Goal: Task Accomplishment & Management: Use online tool/utility

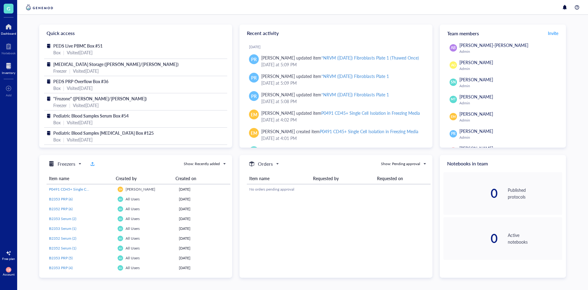
drag, startPoint x: 7, startPoint y: 67, endPoint x: 16, endPoint y: 73, distance: 10.6
click at [7, 67] on div at bounding box center [8, 66] width 13 height 10
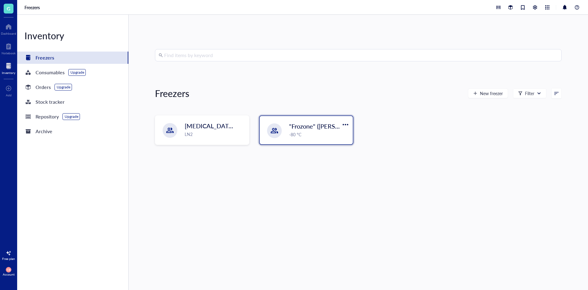
click at [293, 135] on div "-80 °C" at bounding box center [319, 134] width 60 height 7
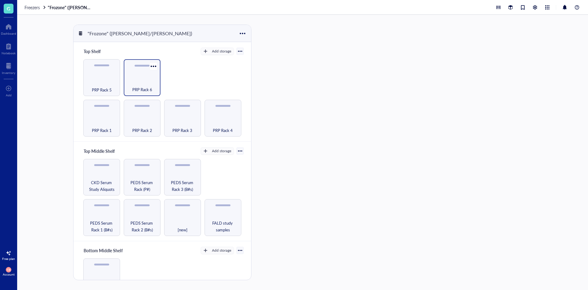
click at [136, 83] on div "PRP Rack 6" at bounding box center [142, 85] width 31 height 13
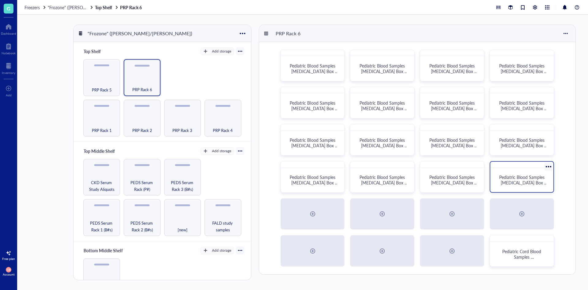
click at [529, 179] on span "Pediatric Blood Samples [MEDICAL_DATA] Box #135" at bounding box center [524, 182] width 48 height 17
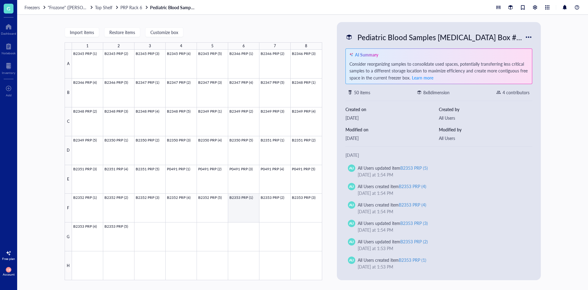
click at [251, 203] on div at bounding box center [197, 165] width 250 height 230
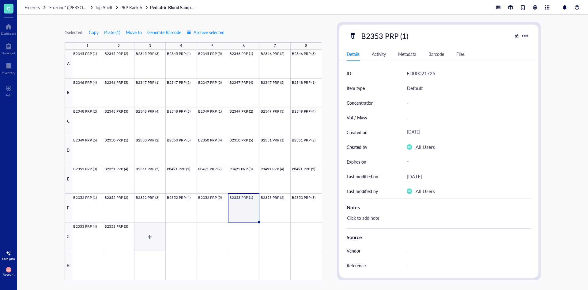
click at [135, 236] on div at bounding box center [197, 165] width 250 height 230
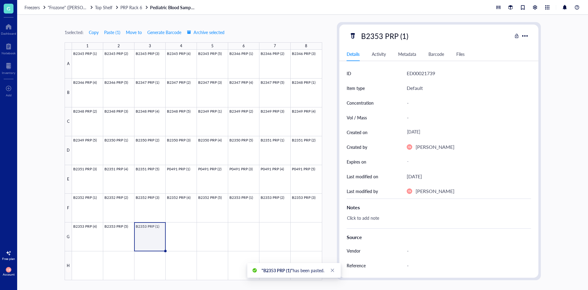
click at [382, 41] on div "B2353 PRP (1)" at bounding box center [385, 35] width 53 height 13
click at [381, 36] on input "B2353 PRP (1)" at bounding box center [391, 36] width 64 height 12
type input "B2354 PRP (1)"
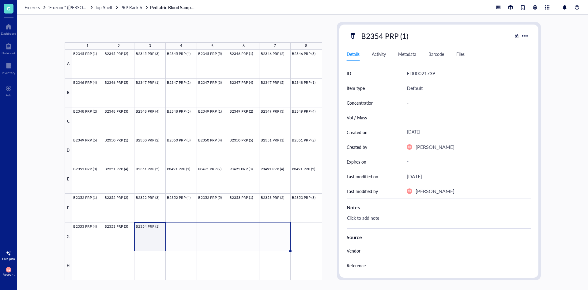
drag, startPoint x: 166, startPoint y: 250, endPoint x: 263, endPoint y: 240, distance: 98.0
click at [0, 0] on div "B2345 PRP (1) B2345 PRP (2) B2345 PRP (3) B2345 PRP (4) B2345 PRP (5) B2346 PRP…" at bounding box center [0, 0] width 0 height 0
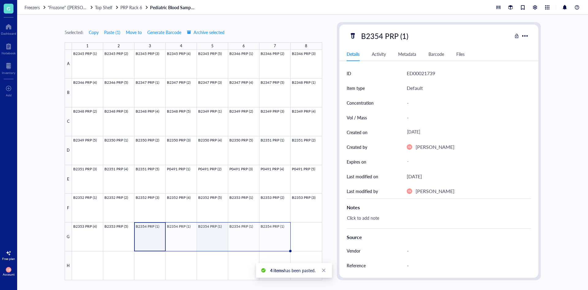
click at [182, 229] on div at bounding box center [197, 165] width 250 height 230
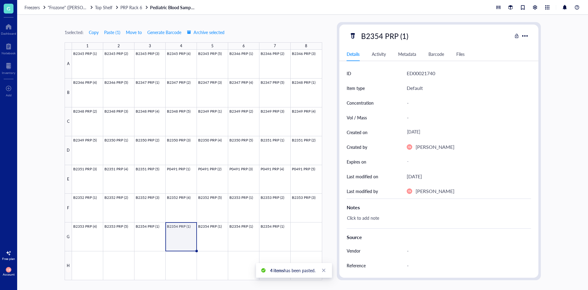
click at [403, 37] on div "B2354 PRP (1)" at bounding box center [385, 35] width 53 height 13
drag, startPoint x: 405, startPoint y: 34, endPoint x: 402, endPoint y: 35, distance: 3.6
click at [402, 35] on input "B2354 PRP (1)" at bounding box center [391, 36] width 64 height 12
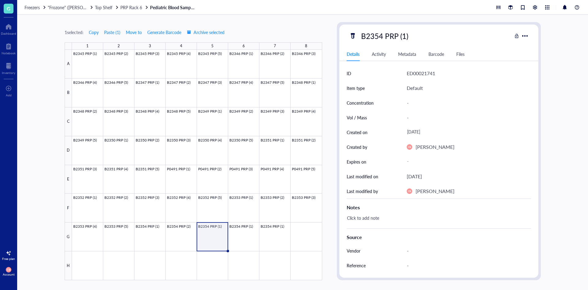
click at [403, 35] on div "B2354 PRP (1)" at bounding box center [385, 35] width 53 height 13
click at [404, 38] on input "B2354 PRP (1)" at bounding box center [391, 36] width 64 height 12
click at [404, 36] on div "B2354 PRP (1)" at bounding box center [385, 35] width 53 height 13
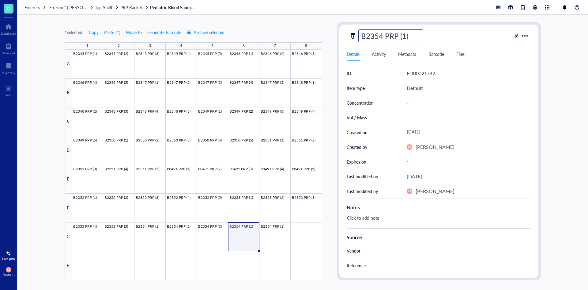
click at [405, 36] on input "B2354 PRP (1)" at bounding box center [391, 36] width 64 height 12
type input "B2354 PRP (4)"
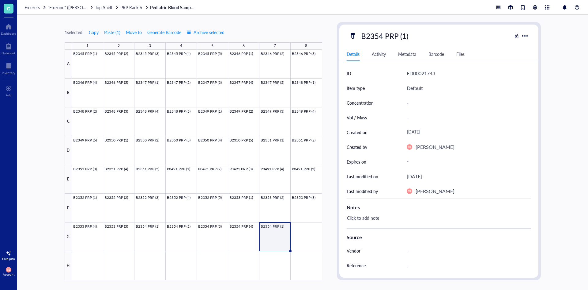
click at [405, 36] on div "B2354 PRP (1)" at bounding box center [385, 35] width 53 height 13
click at [405, 36] on input "B2354 PRP (1)" at bounding box center [391, 36] width 64 height 12
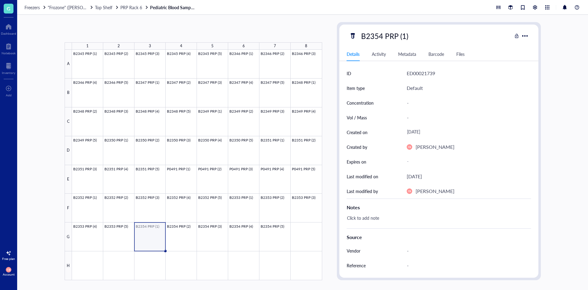
click at [158, 241] on div at bounding box center [197, 165] width 250 height 230
click at [301, 233] on div at bounding box center [197, 165] width 250 height 230
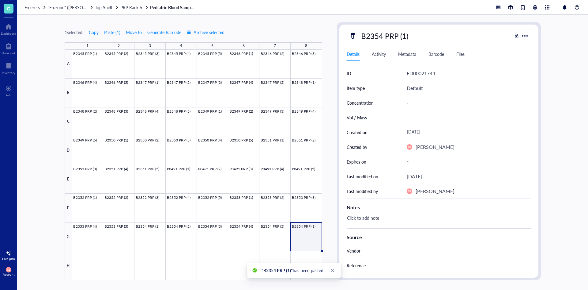
click at [375, 36] on div "B2354 PRP (1)" at bounding box center [385, 35] width 53 height 13
click at [382, 36] on input "B2354 PRP (1)" at bounding box center [391, 36] width 64 height 12
type input "B2355 PRP (1)"
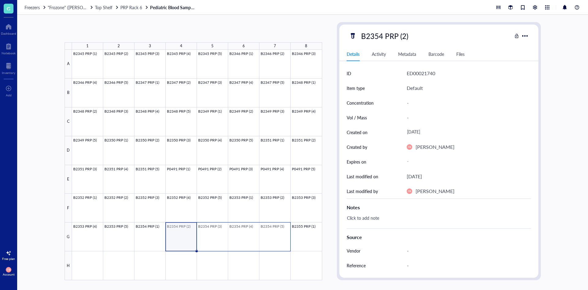
drag, startPoint x: 192, startPoint y: 241, endPoint x: 266, endPoint y: 241, distance: 74.8
click at [266, 241] on div at bounding box center [197, 165] width 250 height 230
click at [88, 265] on div at bounding box center [197, 165] width 250 height 230
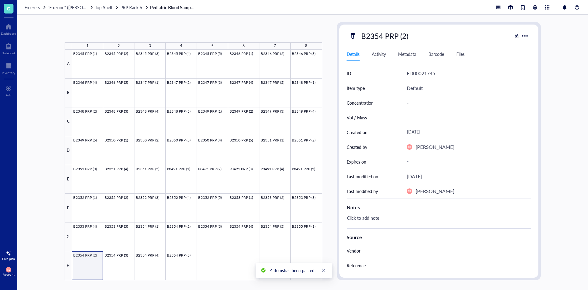
click at [85, 271] on div at bounding box center [197, 165] width 250 height 230
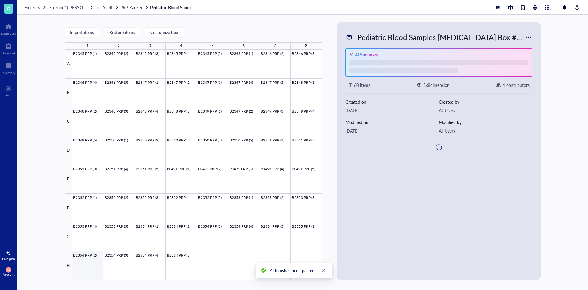
click at [85, 271] on div at bounding box center [197, 165] width 250 height 230
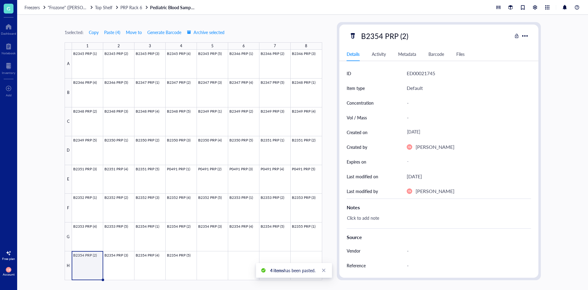
click at [375, 40] on div "B2354 PRP (2)" at bounding box center [385, 35] width 53 height 13
click at [381, 36] on input "B2354 PRP (2)" at bounding box center [391, 36] width 64 height 12
type input "B2355 PRP (2)"
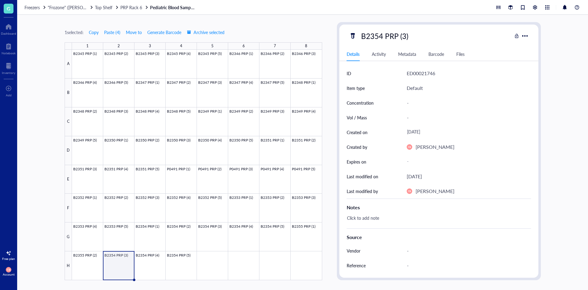
click at [380, 34] on div "B2354 PRP (3)" at bounding box center [385, 35] width 53 height 13
click at [381, 34] on input "B2354 PRP (3)" at bounding box center [391, 36] width 64 height 12
type input "B2355 PRP (3)"
click at [380, 36] on div "B2354 PRP (4)" at bounding box center [385, 35] width 53 height 13
click at [380, 36] on input "B2354 PRP (4)" at bounding box center [391, 36] width 64 height 12
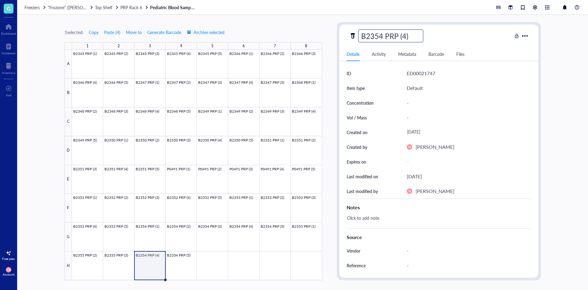
click at [380, 36] on input "B2354 PRP (4)" at bounding box center [391, 36] width 64 height 12
click at [382, 36] on input "B2354 PRP (4)" at bounding box center [391, 36] width 64 height 12
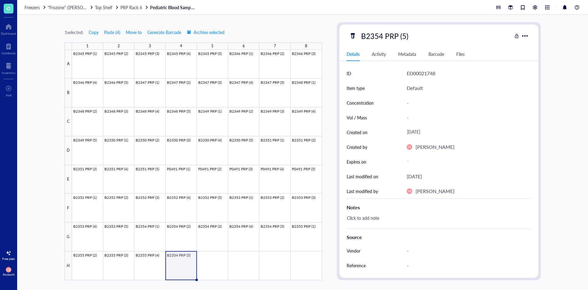
click at [381, 36] on div "B2354 PRP (5)" at bounding box center [385, 35] width 53 height 13
click at [382, 36] on input "B2354 PRP (5)" at bounding box center [391, 36] width 64 height 12
click at [193, 250] on div at bounding box center [197, 165] width 250 height 230
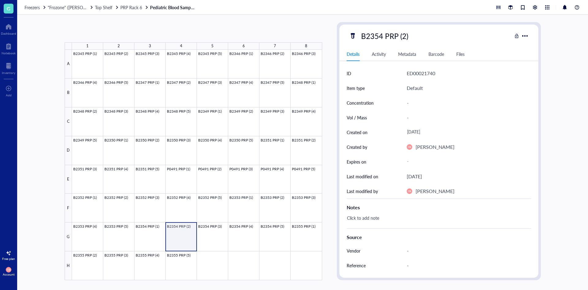
click at [186, 229] on div at bounding box center [197, 165] width 250 height 230
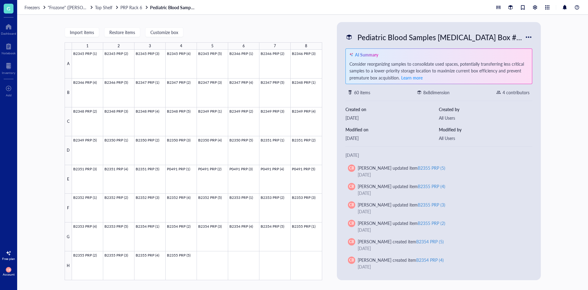
click at [418, 33] on div "Pediatric Blood Samples [MEDICAL_DATA] Box #135" at bounding box center [440, 37] width 170 height 13
drag, startPoint x: 544, startPoint y: 115, endPoint x: 544, endPoint y: 110, distance: 4.6
click at [544, 114] on div "Import items Restore items Customize box 1 2 3 4 5 6 7 8 A B C D E F G H B2345 …" at bounding box center [302, 152] width 571 height 275
click at [137, 3] on div "Freezers "Frozone" ([PERSON_NAME]/[PERSON_NAME]) Top Shelf PRP Rack 6 Pediatric…" at bounding box center [302, 7] width 571 height 15
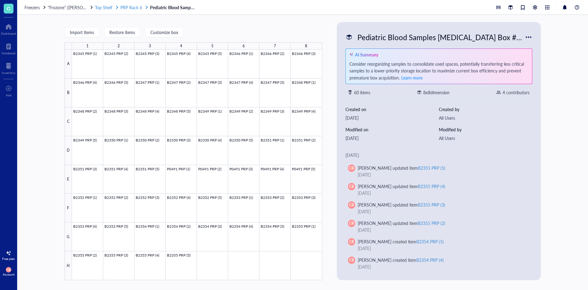
click at [137, 5] on span "PRP Rack 6" at bounding box center [131, 7] width 22 height 6
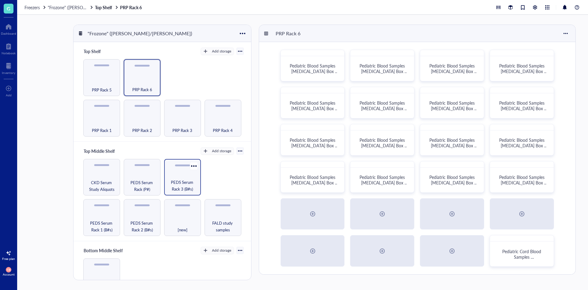
click at [174, 186] on span "PEDS Serum Rack 3 (B#s)" at bounding box center [182, 185] width 31 height 13
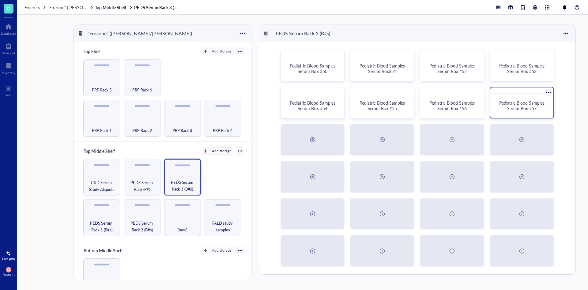
click at [542, 111] on div "Pediatric Blood Samples Serum Box #57" at bounding box center [522, 105] width 48 height 11
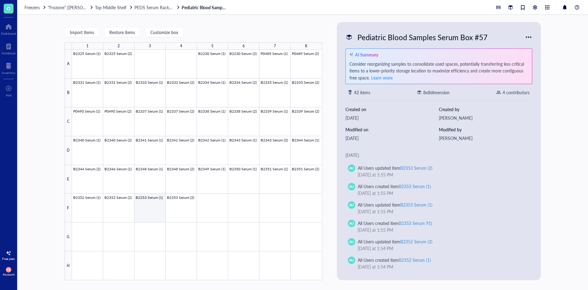
click at [144, 204] on div at bounding box center [197, 165] width 250 height 230
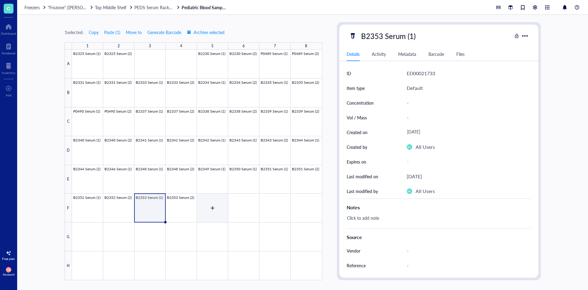
click at [214, 204] on div at bounding box center [197, 165] width 250 height 230
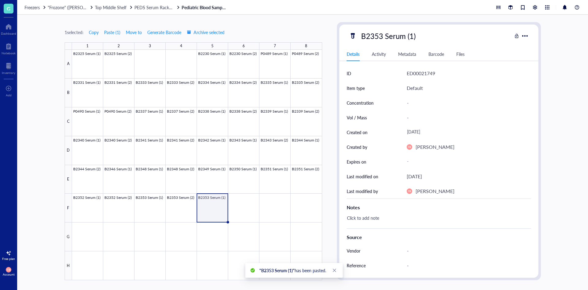
click at [381, 34] on div "B2353 Serum (1)" at bounding box center [389, 35] width 60 height 13
click at [380, 35] on input "B2353 Serum (1)" at bounding box center [395, 36] width 73 height 12
type input "B2354 Serum (1)"
click at [112, 6] on span "Top Middle Shelf" at bounding box center [111, 7] width 32 height 6
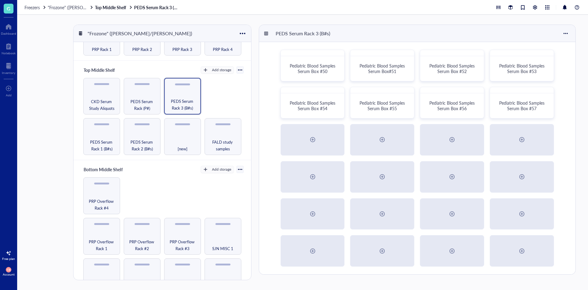
scroll to position [92, 0]
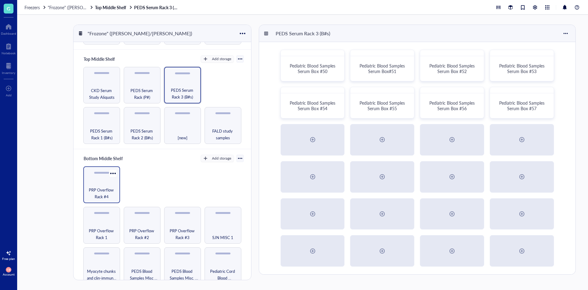
click at [94, 196] on span "PRP Overflow Rack #4" at bounding box center [101, 192] width 31 height 13
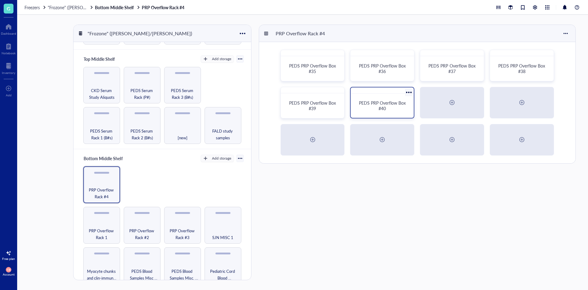
click at [364, 104] on span "PEDS PRP Overflow Box #40" at bounding box center [383, 106] width 48 height 12
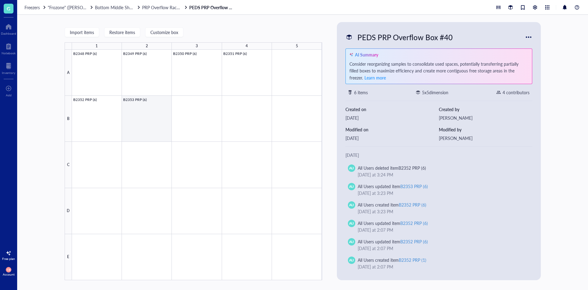
click at [136, 117] on div at bounding box center [197, 165] width 250 height 230
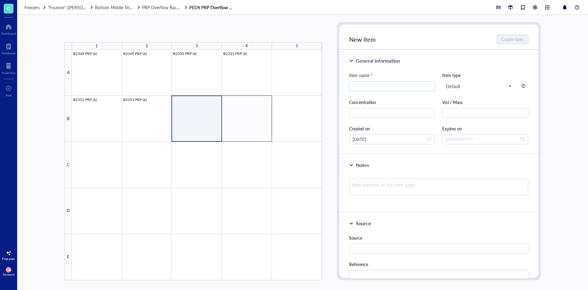
drag, startPoint x: 221, startPoint y: 113, endPoint x: 232, endPoint y: 113, distance: 11.0
click at [232, 113] on div at bounding box center [197, 165] width 250 height 230
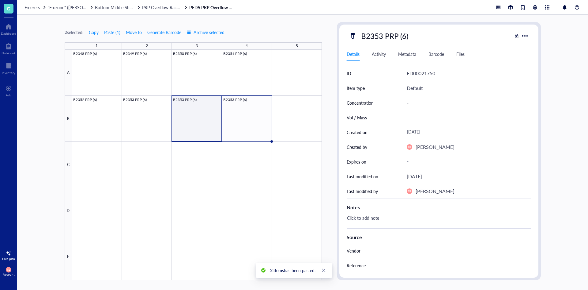
click at [193, 114] on div at bounding box center [197, 165] width 250 height 230
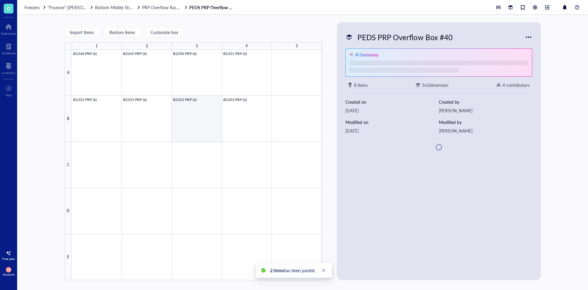
click at [197, 114] on div at bounding box center [197, 165] width 250 height 230
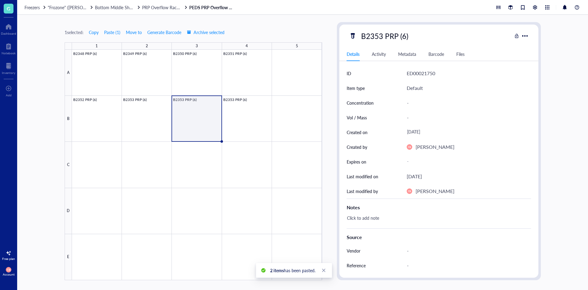
click at [383, 34] on div "B2353 PRP (6)" at bounding box center [385, 35] width 53 height 13
click at [382, 34] on input "B2353 PRP (6)" at bounding box center [391, 36] width 64 height 12
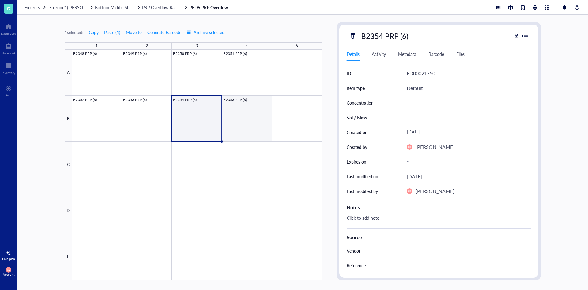
click at [261, 123] on div at bounding box center [197, 165] width 250 height 230
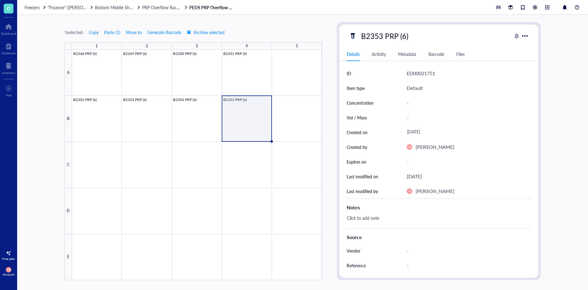
click at [387, 36] on div "B2353 PRP (6)" at bounding box center [385, 35] width 53 height 13
click at [382, 35] on input "B2353 PRP (6)" at bounding box center [391, 36] width 64 height 12
type input "B2355 PRP (6)"
click at [245, 107] on div at bounding box center [197, 165] width 250 height 230
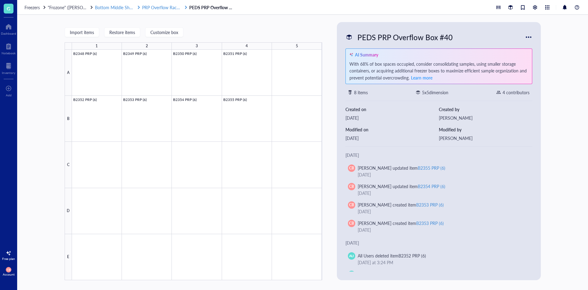
click at [106, 5] on span "Bottom Middle Shelf" at bounding box center [114, 7] width 39 height 6
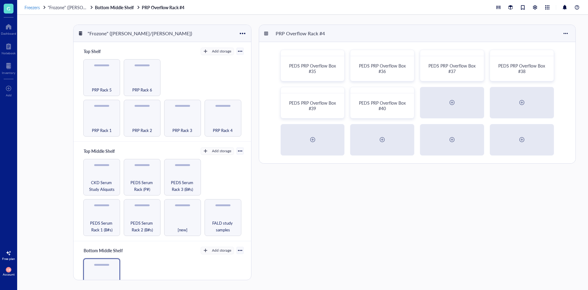
click at [36, 5] on span "Freezers" at bounding box center [32, 7] width 15 height 6
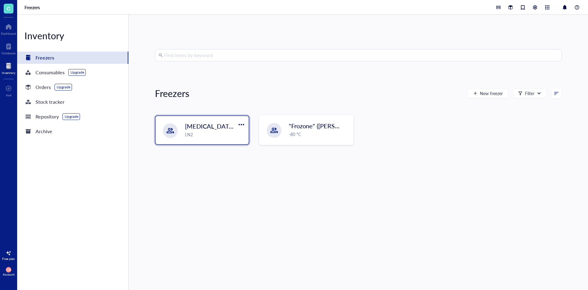
click at [201, 134] on div "LN2" at bounding box center [215, 134] width 60 height 7
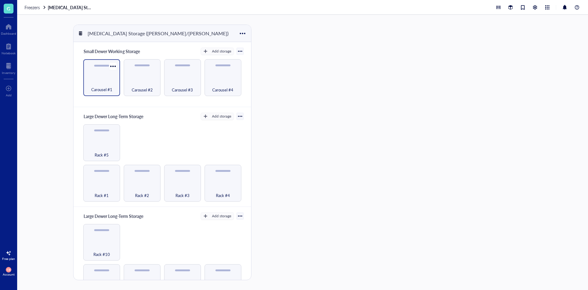
click at [110, 81] on div "Carousel #1" at bounding box center [101, 85] width 31 height 13
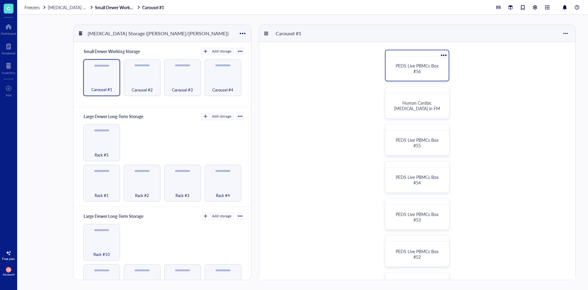
click at [396, 60] on div "PEDS Live PBMCs Box #56" at bounding box center [417, 68] width 58 height 19
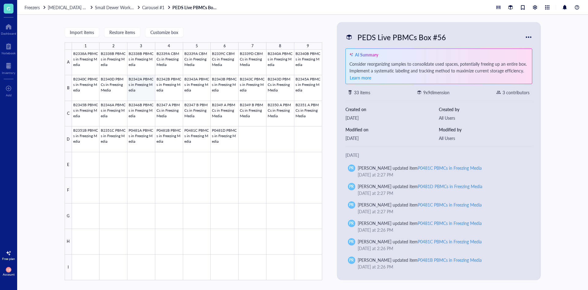
click at [137, 92] on div at bounding box center [197, 165] width 250 height 230
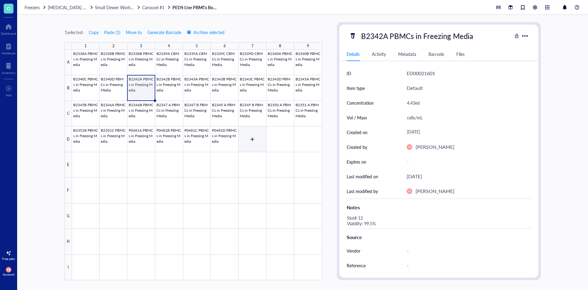
click at [259, 137] on div at bounding box center [197, 165] width 250 height 230
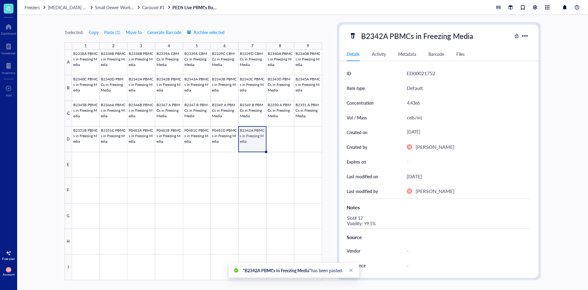
click at [375, 36] on div "B2342A PBMCs in Freezing Media" at bounding box center [418, 35] width 118 height 13
drag, startPoint x: 376, startPoint y: 36, endPoint x: 384, endPoint y: 37, distance: 8.4
click at [384, 37] on input "B2342A PBMCs in Freezing Media" at bounding box center [427, 36] width 137 height 12
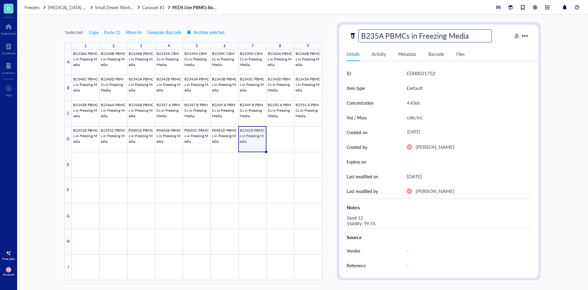
type input "B2354A PBMCs in Freezing Media"
click at [444, 104] on div "4.43e6" at bounding box center [467, 102] width 124 height 13
click at [432, 104] on input "4.43e6" at bounding box center [467, 103] width 124 height 12
type input "3.13e6"
click at [369, 216] on div "Slot# 12 Viability: 99.5%" at bounding box center [436, 220] width 184 height 15
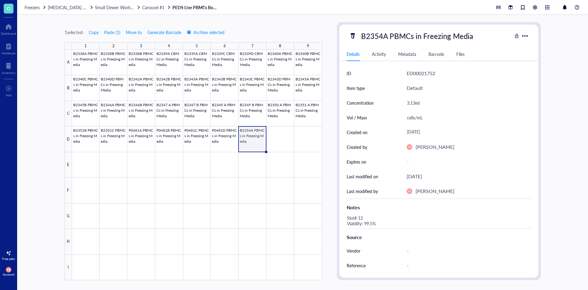
click at [361, 220] on div "Slot# 12 Viability: 99.5%" at bounding box center [436, 220] width 184 height 15
drag, startPoint x: 363, startPoint y: 216, endPoint x: 359, endPoint y: 217, distance: 3.8
click at [359, 217] on textarea "Slot# 12 Viability: 99.5%" at bounding box center [393, 220] width 96 height 13
click at [366, 221] on textarea "Slot# 34 Viability: 99.5%" at bounding box center [393, 220] width 96 height 13
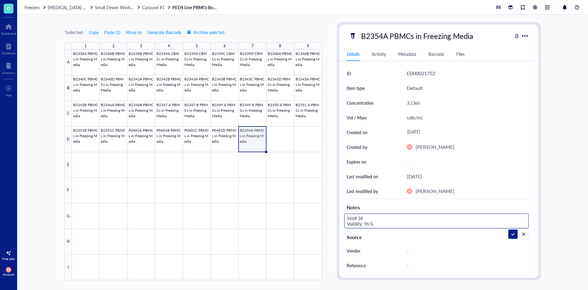
type textarea "Slot# 34 Viability: 96.6%"
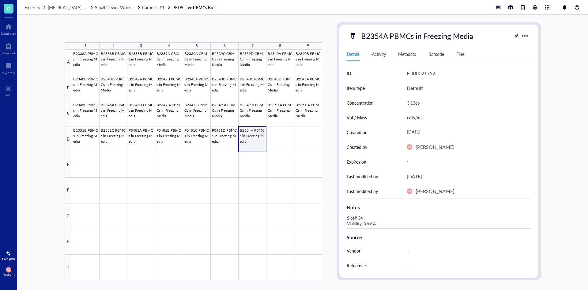
click at [253, 136] on div at bounding box center [197, 165] width 250 height 230
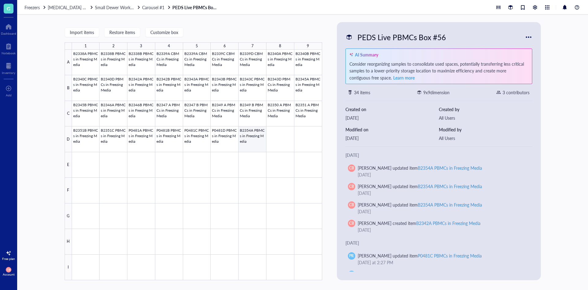
click at [246, 134] on div at bounding box center [197, 165] width 250 height 230
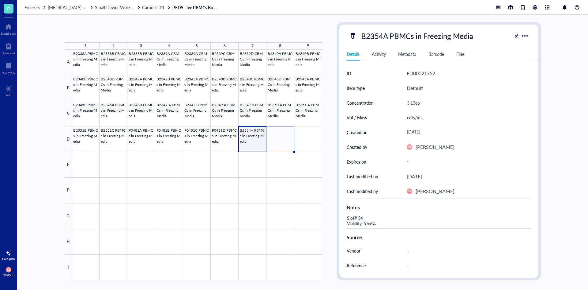
drag, startPoint x: 266, startPoint y: 151, endPoint x: 275, endPoint y: 151, distance: 9.5
click at [0, 0] on div "B2338A PBMCs in Freezing Media B2338B PBMCs in Freezing Media B2338B PBMCs in F…" at bounding box center [0, 0] width 0 height 0
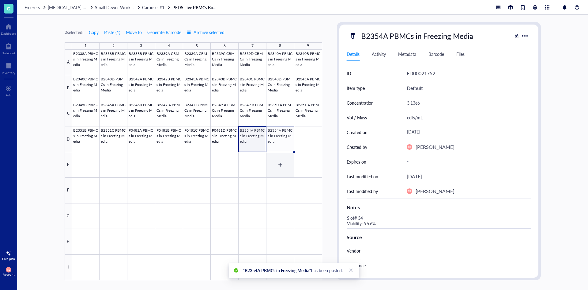
click at [280, 140] on div at bounding box center [197, 165] width 250 height 230
click at [381, 37] on div "B2354A PBMCs in Freezing Media" at bounding box center [418, 35] width 118 height 13
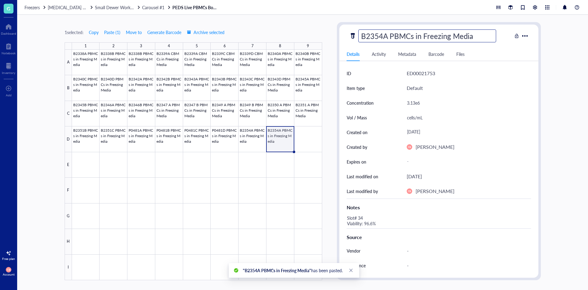
click at [387, 36] on input "B2354A PBMCs in Freezing Media" at bounding box center [427, 36] width 137 height 12
type input "B2354B PBMCs in Freezing Media"
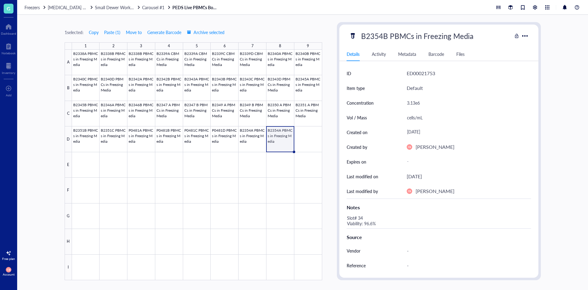
click at [420, 104] on div "3.13e6" at bounding box center [467, 102] width 124 height 13
click at [419, 104] on div "3.13e6" at bounding box center [467, 102] width 124 height 13
type input "2.96e6"
click at [373, 221] on div "Slot# 34 Viability: 96.6%" at bounding box center [436, 220] width 184 height 15
click at [361, 217] on div "Slot# 34 Viability: 96.6%" at bounding box center [436, 220] width 184 height 15
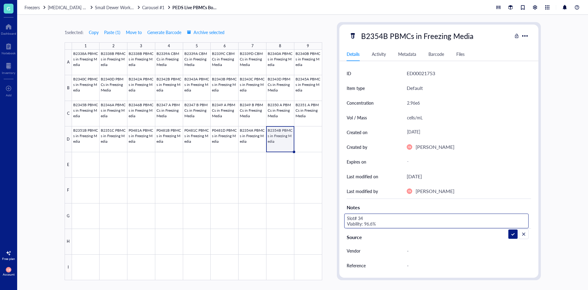
click at [363, 217] on textarea "Slot# 34 Viability: 96.6%" at bounding box center [393, 220] width 96 height 13
click at [366, 225] on textarea "Slot# 35 Viability: 96.6%" at bounding box center [393, 220] width 96 height 13
type textarea "Slot# 35 Viability: 97.6%"
click at [255, 140] on div at bounding box center [197, 165] width 250 height 230
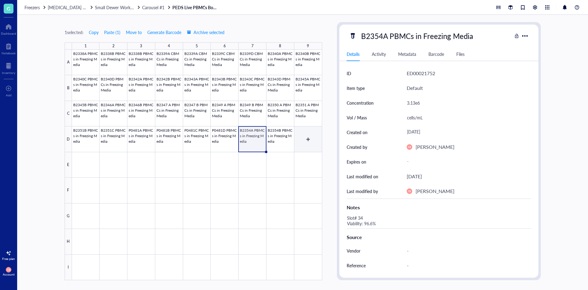
click at [309, 132] on div at bounding box center [197, 165] width 250 height 230
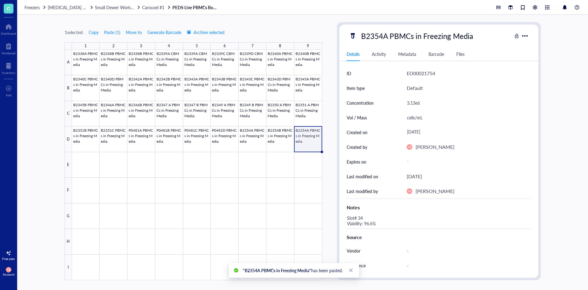
click at [376, 36] on div "B2354A PBMCs in Freezing Media" at bounding box center [418, 35] width 118 height 13
click at [381, 35] on input "B2354A PBMCs in Freezing Media" at bounding box center [427, 36] width 137 height 12
type input "B2355A PBMCs in Freezing Media"
click at [419, 100] on div "3.13e6" at bounding box center [467, 102] width 124 height 13
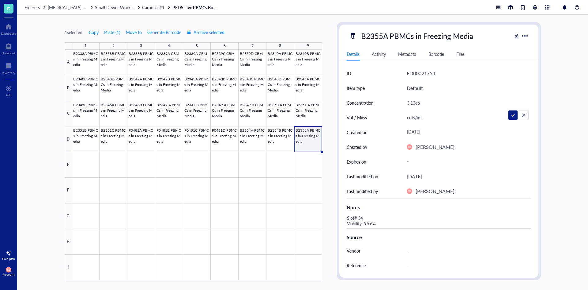
click at [419, 100] on input "3.13e6" at bounding box center [467, 103] width 124 height 12
type input "2.76e6"
click at [369, 218] on div "Slot# 34 Viability: 96.6%" at bounding box center [436, 220] width 184 height 15
click at [363, 217] on div "Slot# 34 Viability: 96.6%" at bounding box center [436, 220] width 184 height 15
click at [362, 216] on textarea "Slot# 34 Viability: 96.6%" at bounding box center [393, 220] width 96 height 13
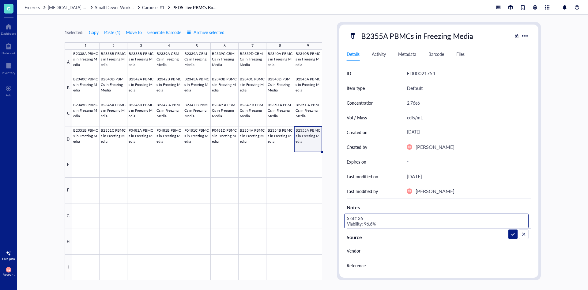
click at [368, 222] on textarea "Slot# 36 Viability: 96.6%" at bounding box center [393, 220] width 96 height 13
type textarea "Slot# 36 Viability: 98.6%"
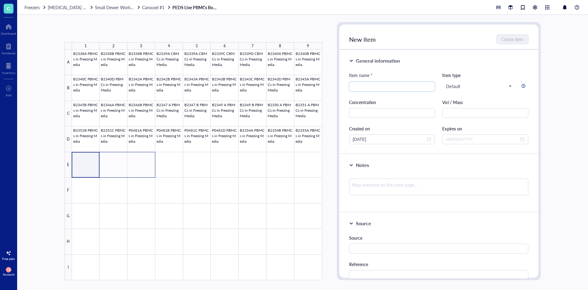
drag, startPoint x: 92, startPoint y: 169, endPoint x: 138, endPoint y: 169, distance: 46.0
click at [138, 169] on div at bounding box center [197, 165] width 250 height 230
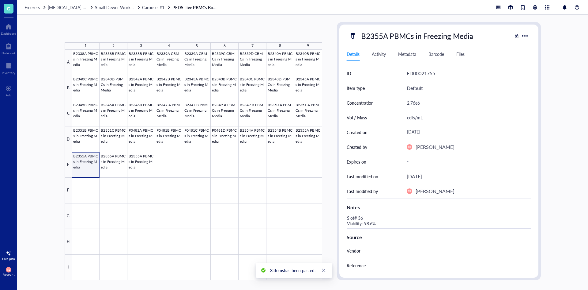
click at [77, 163] on div at bounding box center [197, 165] width 250 height 230
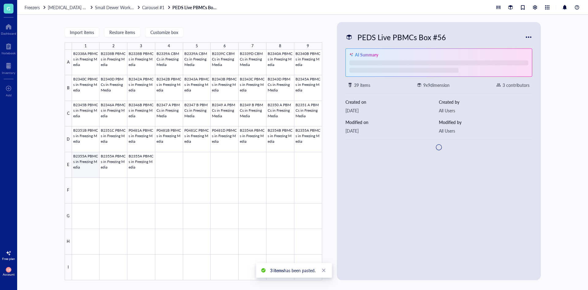
click at [84, 165] on div at bounding box center [197, 165] width 250 height 230
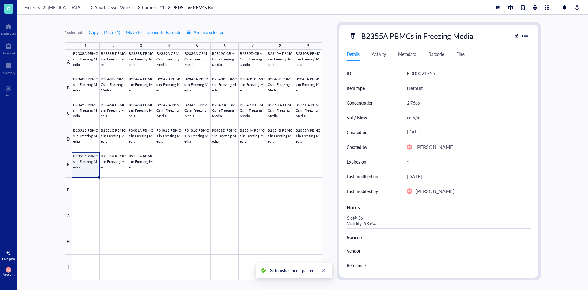
click at [385, 36] on div "B2355A PBMCs in Freezing Media" at bounding box center [418, 35] width 118 height 13
click at [386, 36] on input "B2355A PBMCs in Freezing Media" at bounding box center [427, 36] width 137 height 12
type input "B2355B PBMCs in Freezing Media"
click at [418, 105] on div "2.76e6" at bounding box center [467, 102] width 124 height 13
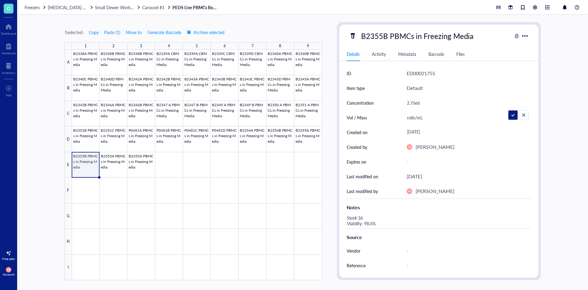
click at [418, 105] on input "2.76e6" at bounding box center [467, 103] width 124 height 12
type input "3.30e6"
click at [373, 220] on div "Slot# 36 Viability: 98.6%" at bounding box center [436, 220] width 184 height 15
click at [364, 218] on div "Slot# 36 Viability: 98.6%" at bounding box center [436, 220] width 184 height 15
click at [361, 217] on textarea "Slot# 36 Viability: 98.6%" at bounding box center [393, 220] width 96 height 13
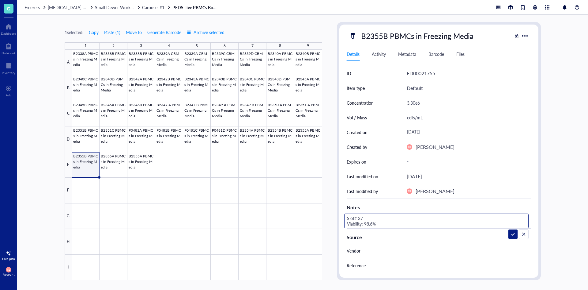
click at [367, 222] on textarea "Slot# 37 Viability: 98.6%" at bounding box center [393, 220] width 96 height 13
type textarea "Slot# 37 Viability: 98.3%"
click at [106, 161] on div at bounding box center [197, 165] width 250 height 230
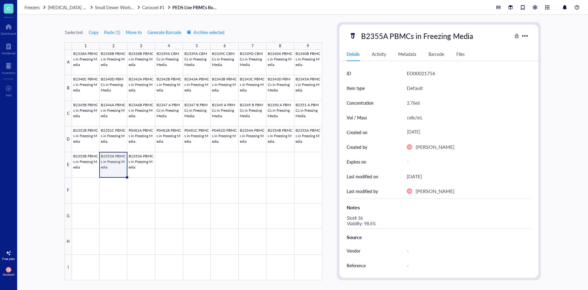
click at [384, 40] on div "B2355A PBMCs in Freezing Media" at bounding box center [418, 35] width 118 height 13
click at [386, 37] on input "B2355A PBMCs in Freezing Media" at bounding box center [427, 36] width 137 height 12
type input "B2355C PBMCs in Freezing Media"
click at [408, 100] on div "2.76e6" at bounding box center [467, 102] width 124 height 13
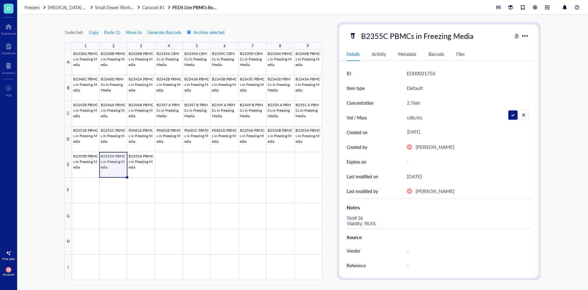
click at [408, 100] on input "2.76e6" at bounding box center [467, 103] width 124 height 12
click at [408, 100] on div "2.76e6" at bounding box center [467, 102] width 124 height 13
type input "2.69e6"
click at [368, 217] on div "Slot# 36 Viability: 98.6%" at bounding box center [436, 220] width 184 height 15
click at [366, 223] on div "Slot# 36 Viability: 98.6%" at bounding box center [436, 220] width 184 height 15
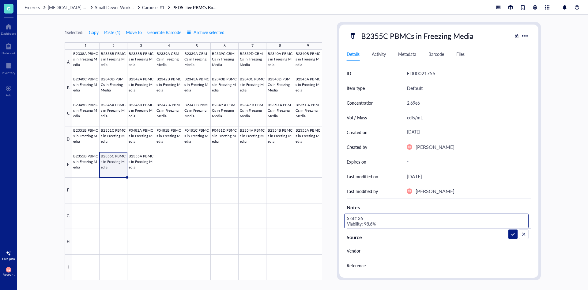
click at [361, 219] on textarea "Slot# 36 Viability: 98.6%" at bounding box center [393, 220] width 96 height 13
type textarea "Slot# 38 Viability: 98.6%"
click at [366, 222] on textarea "Slot# 38 Viability: 98.6%" at bounding box center [393, 220] width 96 height 13
click at [147, 161] on div at bounding box center [197, 165] width 250 height 230
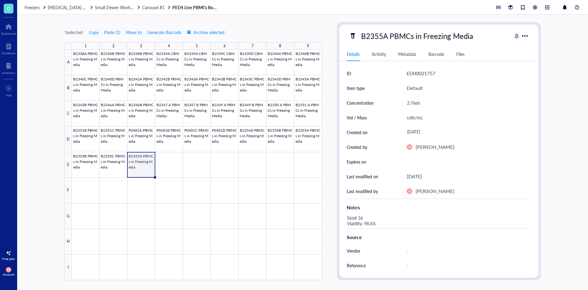
click at [374, 34] on div "B2355A PBMCs in Freezing Media" at bounding box center [418, 35] width 118 height 13
click at [386, 34] on input "B2355A PBMCs in Freezing Media" at bounding box center [427, 36] width 137 height 12
type input "B2355D PBMCs in Freezing Media"
click at [421, 104] on div "2.76e6" at bounding box center [467, 102] width 124 height 13
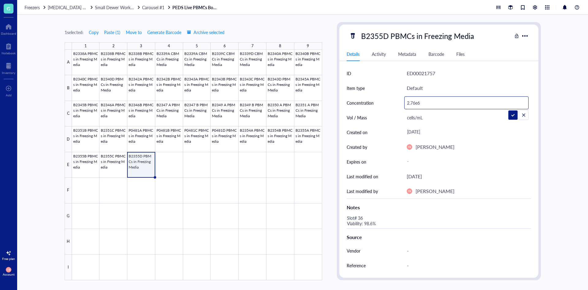
click at [421, 104] on input "2.76e6" at bounding box center [467, 103] width 124 height 12
type input "2.52e6"
click at [371, 219] on div "Slot# 36 Viability: 98.6%" at bounding box center [436, 220] width 184 height 15
click at [359, 217] on div "Slot# 36 Viability: 98.6%" at bounding box center [436, 220] width 184 height 15
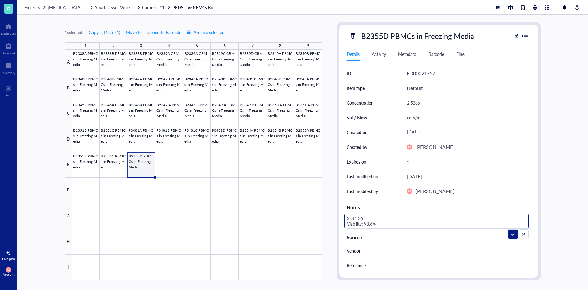
click at [363, 217] on textarea "Slot# 36 Viability: 98.6%" at bounding box center [393, 220] width 96 height 13
click at [369, 222] on textarea "Slot# 39 Viability: 98.6%" at bounding box center [393, 220] width 96 height 13
type textarea "Slot# 39 Viability: 98.1%"
click at [138, 167] on div at bounding box center [197, 165] width 250 height 230
